Goal: Task Accomplishment & Management: Manage account settings

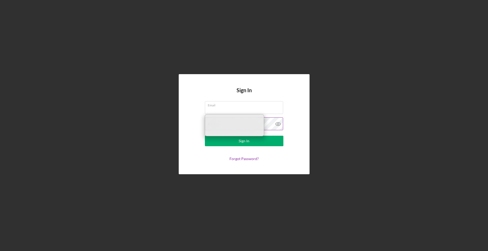
type input "[EMAIL_ADDRESS][DOMAIN_NAME]"
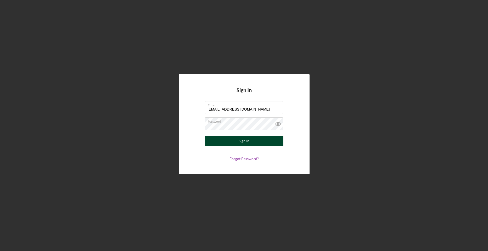
click at [210, 140] on button "Sign In" at bounding box center [244, 141] width 78 height 10
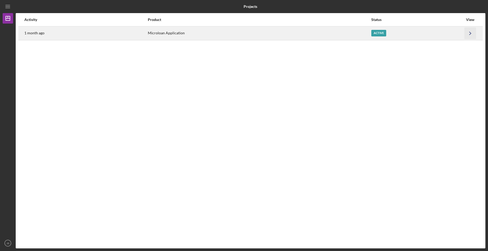
click at [468, 34] on icon "Icon/Navigate" at bounding box center [470, 33] width 12 height 12
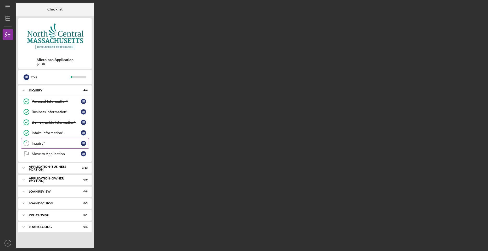
click at [46, 141] on div "Inquiry*" at bounding box center [56, 143] width 49 height 4
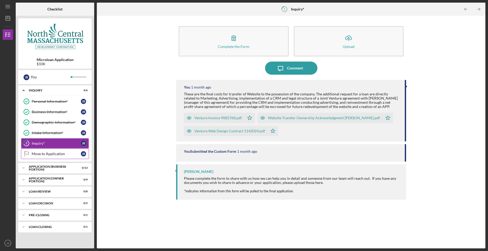
click at [53, 154] on div "Move to Application" at bounding box center [56, 153] width 49 height 4
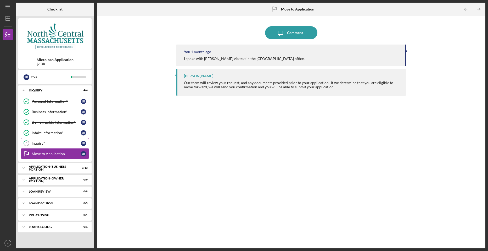
click at [34, 144] on div "Inquiry*" at bounding box center [56, 143] width 49 height 4
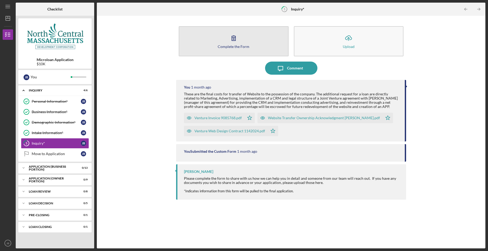
click at [228, 39] on icon "button" at bounding box center [233, 37] width 13 height 13
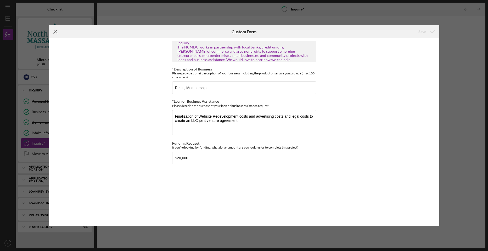
click at [54, 31] on icon "Icon/Menu Close" at bounding box center [55, 31] width 13 height 13
